Goal: Task Accomplishment & Management: Manage account settings

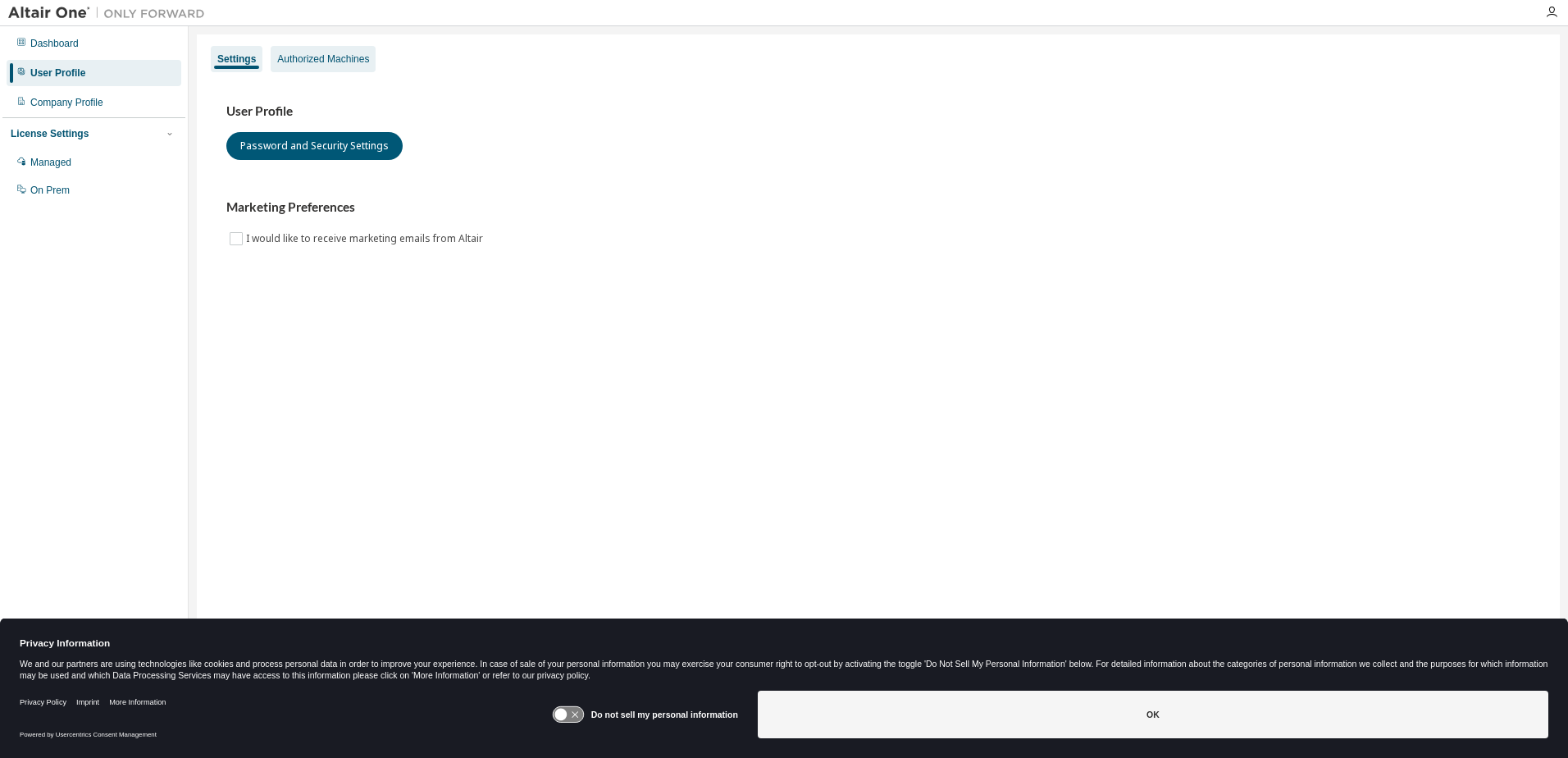
click at [315, 61] on div "Authorized Machines" at bounding box center [323, 59] width 92 height 13
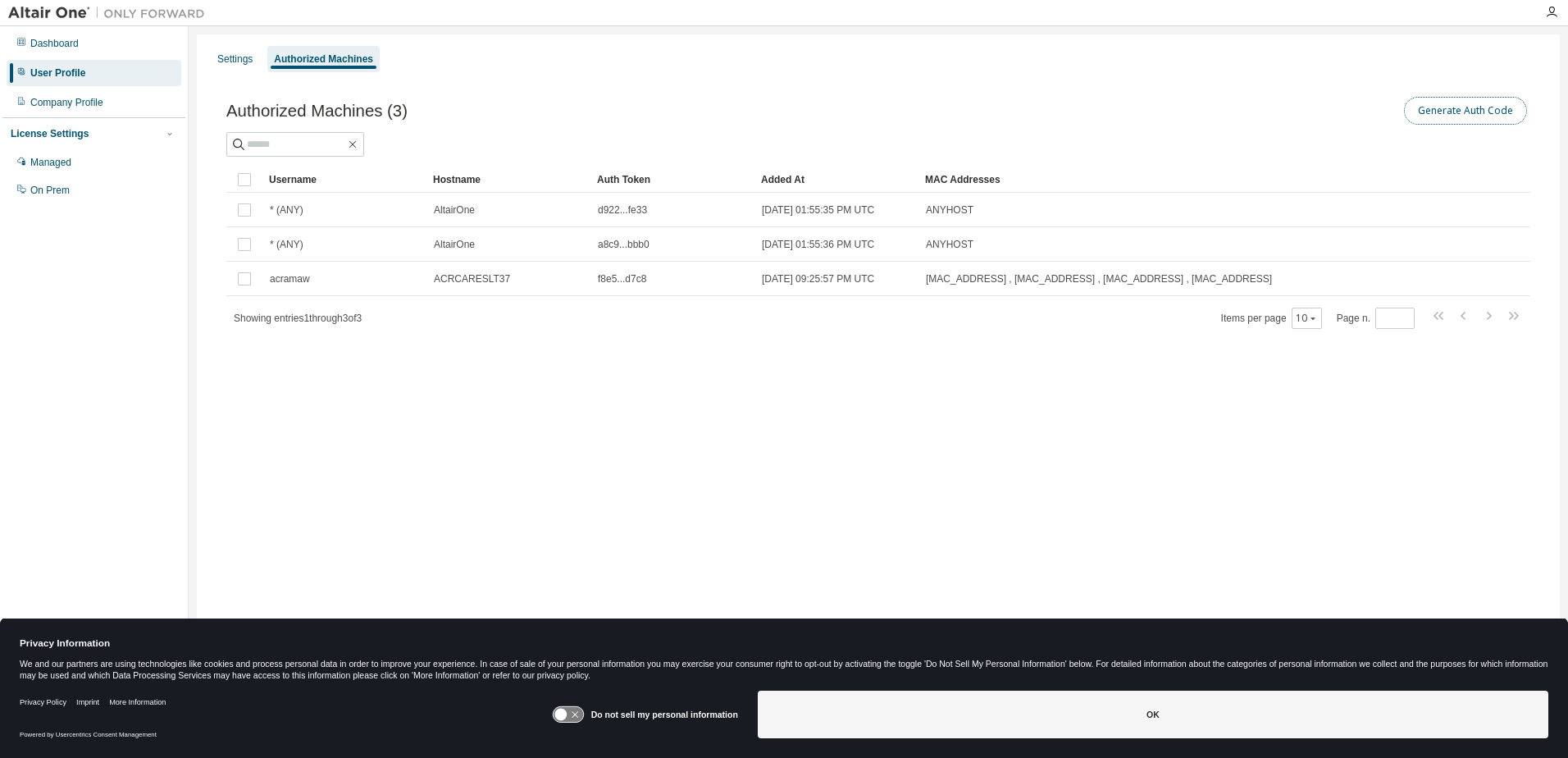
click at [1451, 109] on button "Generate Auth Code" at bounding box center [1466, 110] width 123 height 28
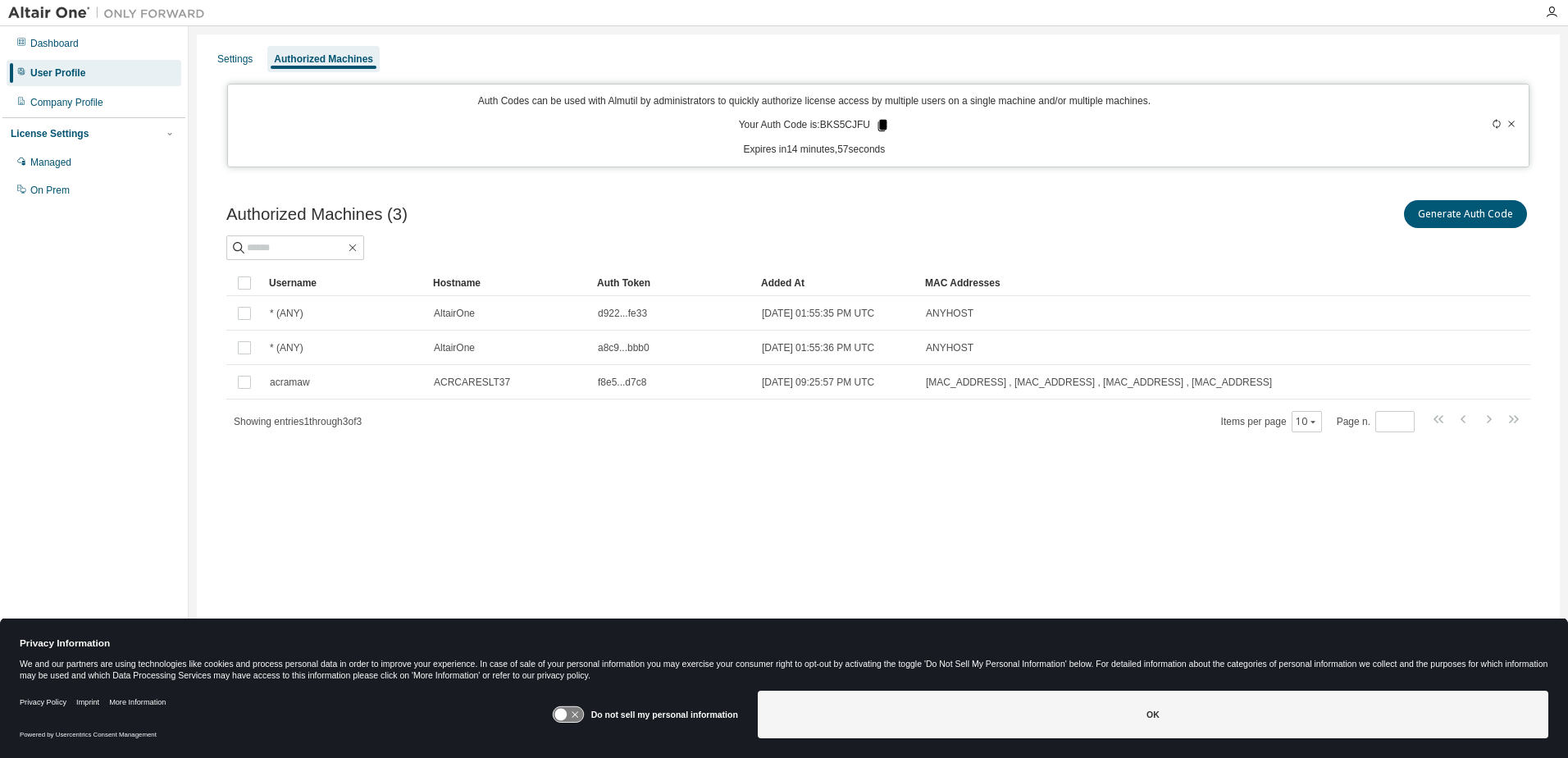
click at [882, 128] on icon at bounding box center [883, 125] width 9 height 11
